Goal: Task Accomplishment & Management: Manage account settings

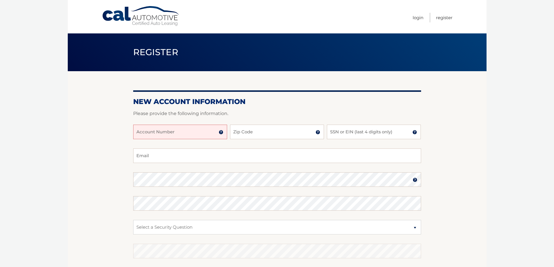
click at [156, 136] on input "Account Number" at bounding box center [180, 132] width 94 height 15
type input "444"
click at [158, 133] on input "444" at bounding box center [180, 132] width 94 height 15
click at [259, 135] on input "Zip Code" at bounding box center [277, 132] width 94 height 15
type input "33971"
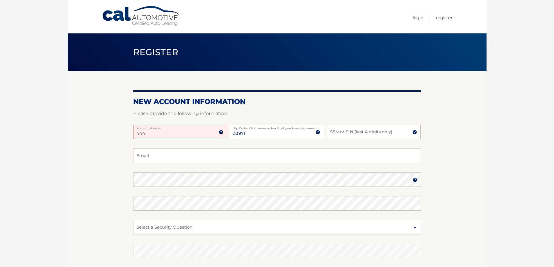
click at [365, 134] on input "SSN or EIN (last 4 digits only)" at bounding box center [374, 132] width 94 height 15
type input "3611"
click at [144, 158] on input "Email" at bounding box center [277, 156] width 288 height 15
type input "Raynem87@gmail.com"
click at [113, 180] on section "New Account Information Please provide the following information. 444 Account N…" at bounding box center [277, 184] width 419 height 227
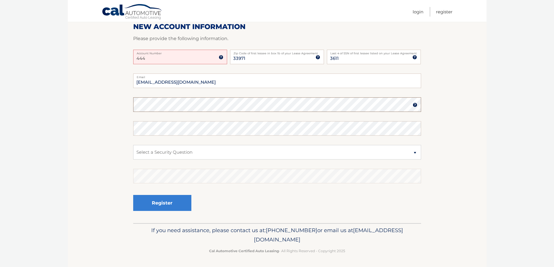
scroll to position [75, 0]
click at [189, 55] on input "444" at bounding box center [180, 56] width 94 height 15
type input "4"
type input "44456002974"
click at [156, 152] on select "Select a Security Question What was the name of your elementary school? What is…" at bounding box center [277, 152] width 288 height 15
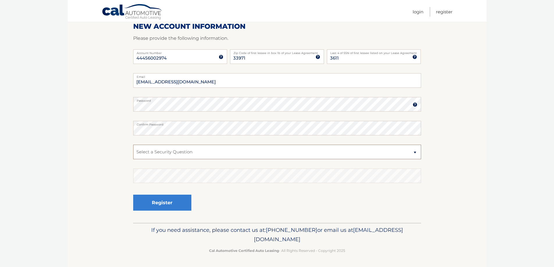
select select "4"
click at [133, 145] on select "Select a Security Question What was the name of your elementary school? What is…" at bounding box center [277, 152] width 288 height 15
click at [169, 206] on button "Register" at bounding box center [162, 203] width 58 height 16
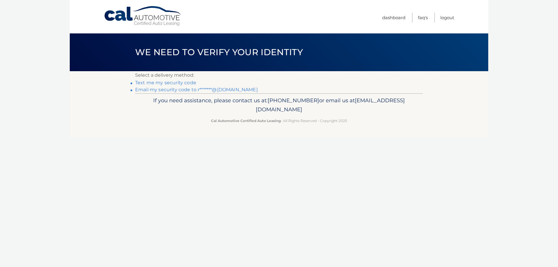
click at [158, 84] on link "Text me my security code" at bounding box center [165, 83] width 61 height 6
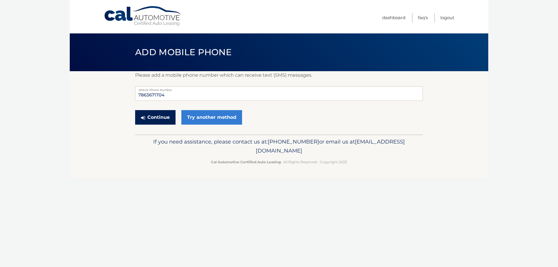
click at [167, 117] on button "Continue" at bounding box center [155, 117] width 40 height 15
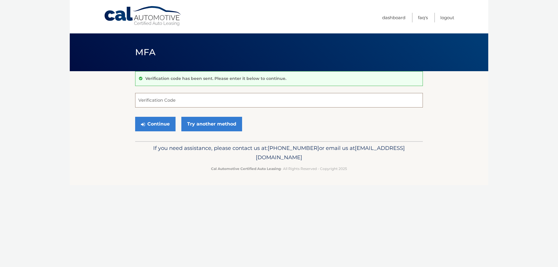
click at [162, 100] on input "Verification Code" at bounding box center [279, 100] width 288 height 15
type input "763150"
click at [162, 120] on button "Continue" at bounding box center [155, 124] width 40 height 15
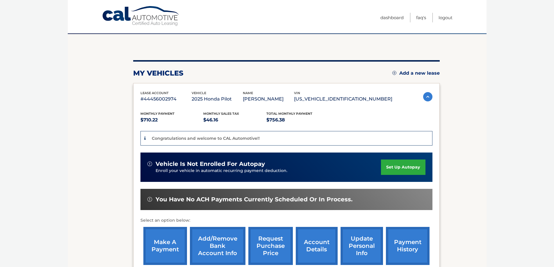
scroll to position [107, 0]
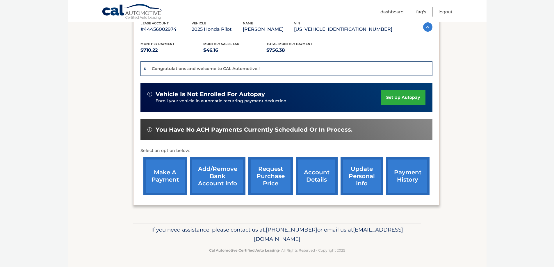
click at [208, 181] on link "Add/Remove bank account info" at bounding box center [218, 176] width 56 height 38
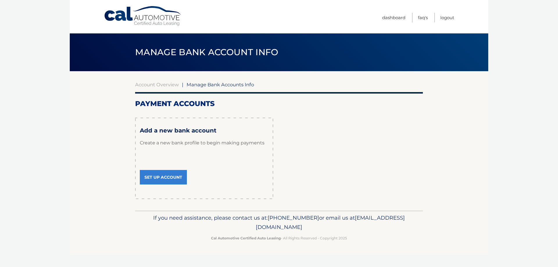
click at [168, 179] on link "Set Up Account" at bounding box center [163, 177] width 47 height 15
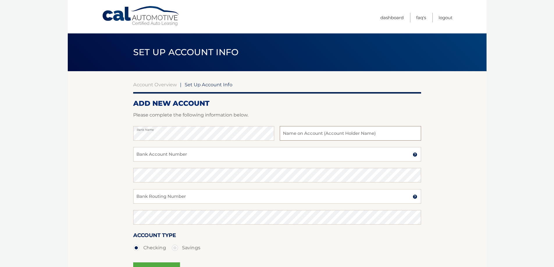
drag, startPoint x: 249, startPoint y: 183, endPoint x: 369, endPoint y: 135, distance: 129.4
click at [372, 133] on input "text" at bounding box center [350, 133] width 141 height 15
type input "[PERSON_NAME]"
click at [160, 154] on input "Bank Account Number" at bounding box center [277, 154] width 288 height 15
drag, startPoint x: 331, startPoint y: 134, endPoint x: 267, endPoint y: 124, distance: 64.1
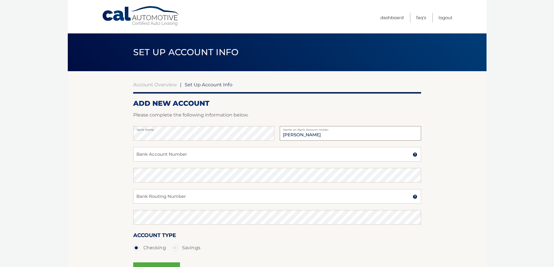
click at [268, 124] on form "ADD NEW ACCOUNT Please complete the following information below. Bank Name Yadi…" at bounding box center [277, 196] width 288 height 194
type input "T"
type input "Yadira Gonzalez"
click at [175, 156] on input "Bank Account Number" at bounding box center [277, 154] width 288 height 15
drag, startPoint x: 163, startPoint y: 156, endPoint x: 126, endPoint y: 153, distance: 36.5
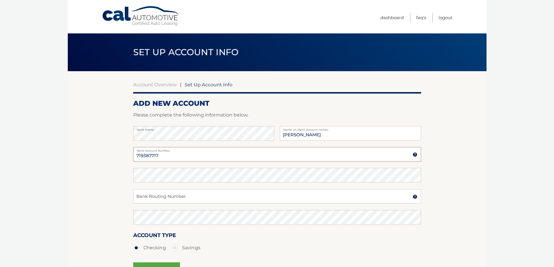
click at [126, 153] on section "Account Overview | Set Up Account Info ADD NEW ACCOUNT Please complete the foll…" at bounding box center [277, 182] width 419 height 222
type input "719387717"
click at [159, 195] on input "Bank Routing Number" at bounding box center [277, 196] width 288 height 15
drag, startPoint x: 163, startPoint y: 197, endPoint x: 100, endPoint y: 198, distance: 62.8
click at [100, 198] on section "Account Overview | Set Up Account Info ADD NEW ACCOUNT Please complete the foll…" at bounding box center [277, 182] width 419 height 222
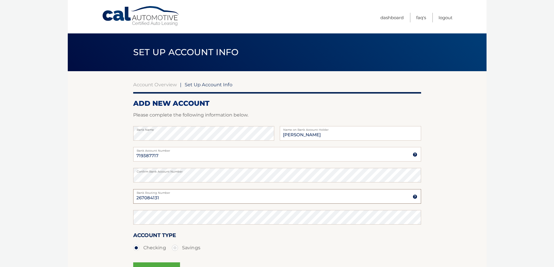
type input "267084131"
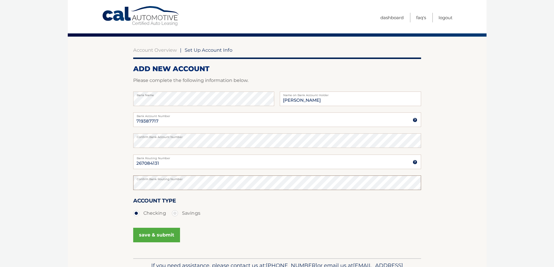
scroll to position [70, 0]
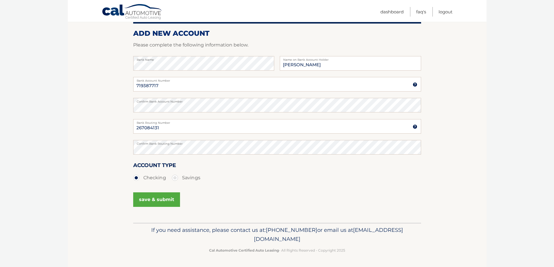
click at [171, 200] on button "save & submit" at bounding box center [156, 199] width 47 height 15
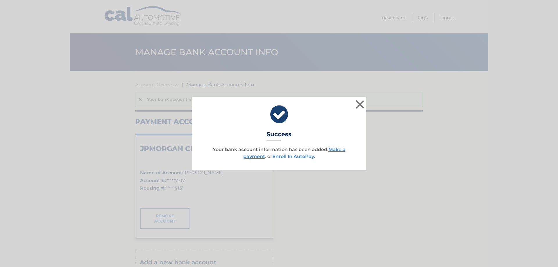
click at [304, 158] on link "Enroll In AutoPay" at bounding box center [293, 157] width 42 height 6
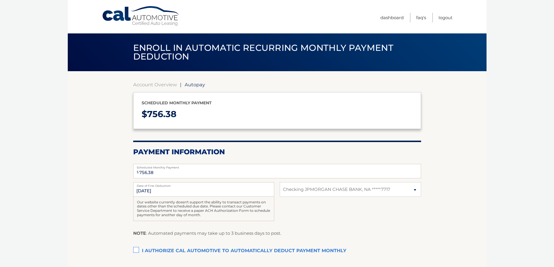
select select "ZjkwODg0ZTItZjU4My00ZWMzLTgxOGEtZjZjZmZjNjA0YTY4"
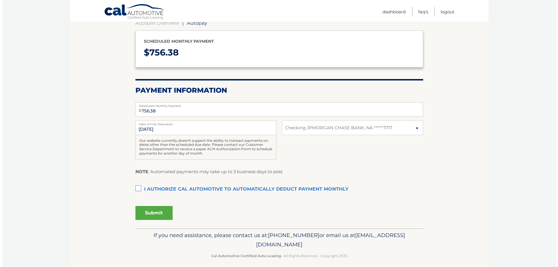
scroll to position [67, 0]
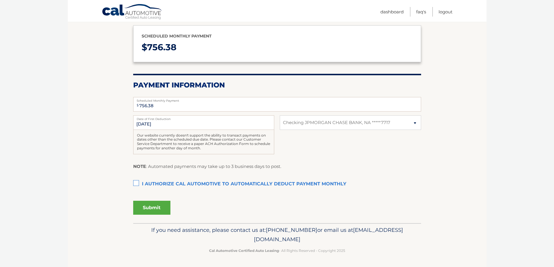
click at [134, 181] on label "I authorize cal automotive to automatically deduct payment monthly This checkbo…" at bounding box center [277, 185] width 288 height 12
click at [0, 0] on input "I authorize cal automotive to automatically deduct payment monthly This checkbo…" at bounding box center [0, 0] width 0 height 0
click at [156, 213] on button "Submit" at bounding box center [151, 208] width 37 height 14
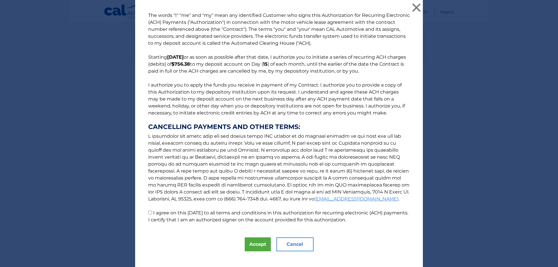
drag, startPoint x: 163, startPoint y: 200, endPoint x: 151, endPoint y: 213, distance: 18.1
click at [148, 213] on input "I agree on this [DATE] to all terms and conditions in this authorization for re…" at bounding box center [150, 213] width 4 height 4
checkbox input "true"
click at [255, 244] on button "Accept" at bounding box center [258, 245] width 26 height 14
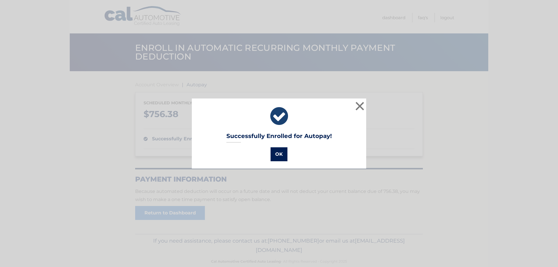
click at [277, 157] on button "OK" at bounding box center [279, 154] width 17 height 14
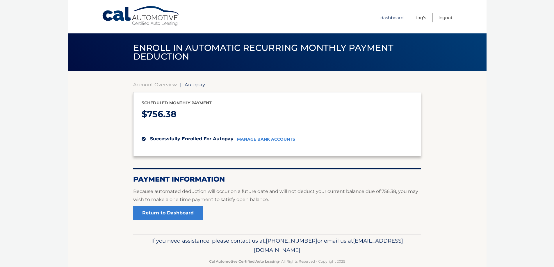
click at [382, 17] on link "Dashboard" at bounding box center [391, 18] width 23 height 10
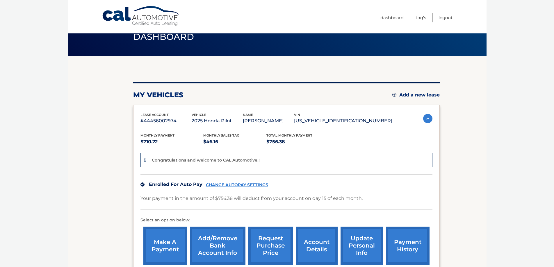
scroll to position [85, 0]
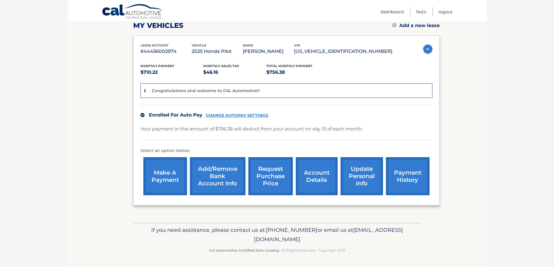
click at [320, 180] on link "account details" at bounding box center [317, 176] width 42 height 38
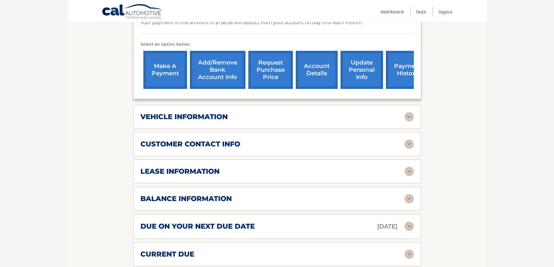
scroll to position [233, 0]
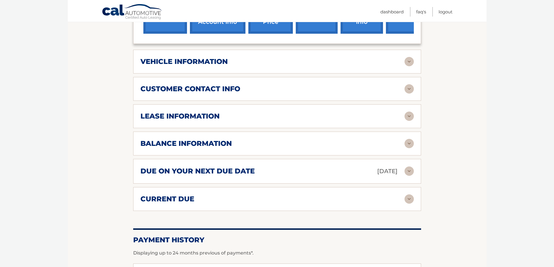
click at [409, 199] on img at bounding box center [408, 198] width 9 height 9
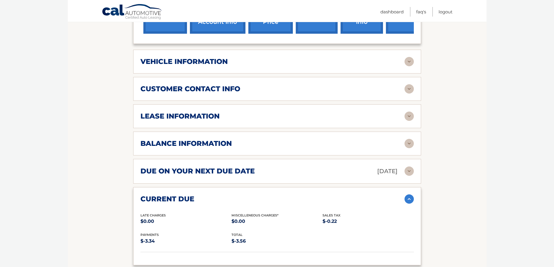
scroll to position [58, 0]
